Goal: Transaction & Acquisition: Book appointment/travel/reservation

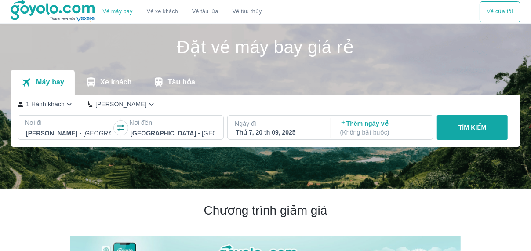
click at [452, 130] on button "TÌM KIẾM" at bounding box center [472, 127] width 71 height 25
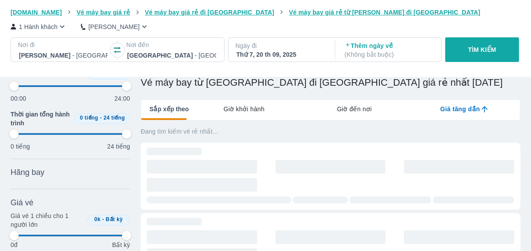
scroll to position [104, 0]
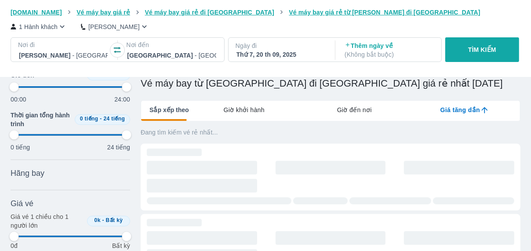
type input "97.9166666666667"
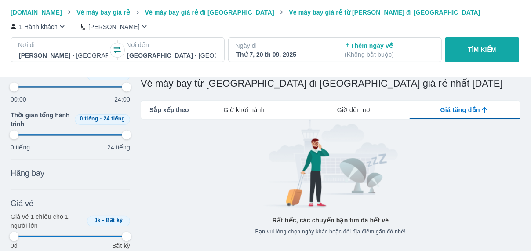
type input "97.9166666666667"
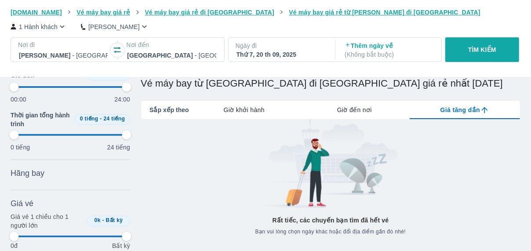
type input "97.9166666666667"
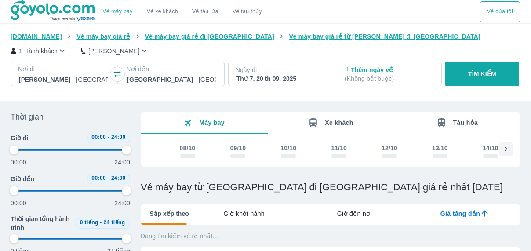
type input "97.9166666666667"
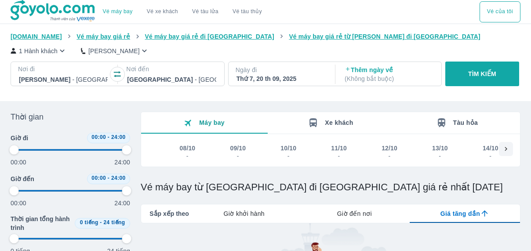
type input "97.9166666666667"
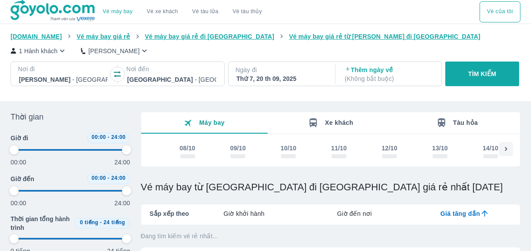
scroll to position [104, 0]
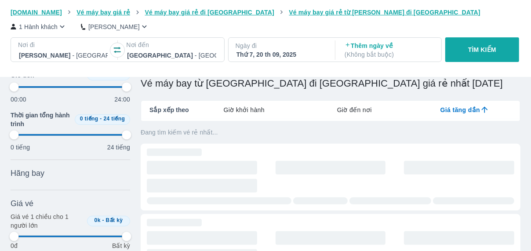
type input "97.9166666666667"
